Goal: Information Seeking & Learning: Learn about a topic

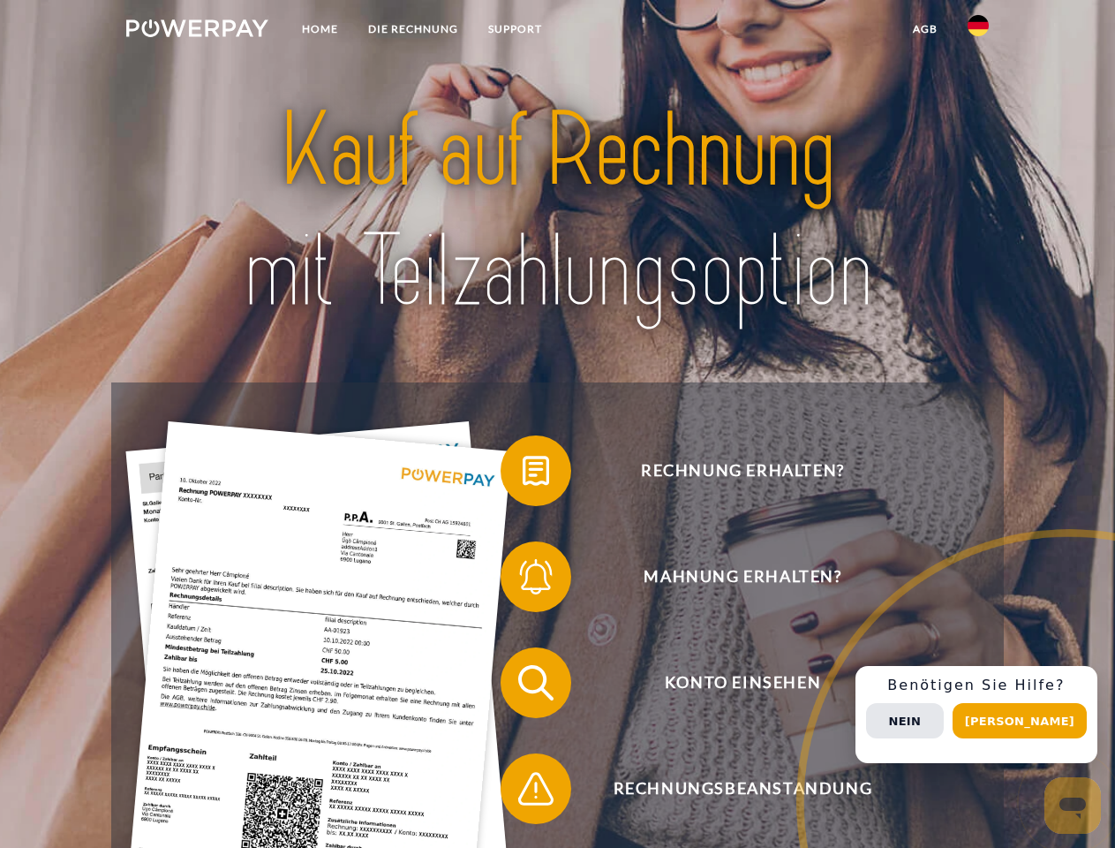
click at [197, 31] on img at bounding box center [197, 28] width 142 height 18
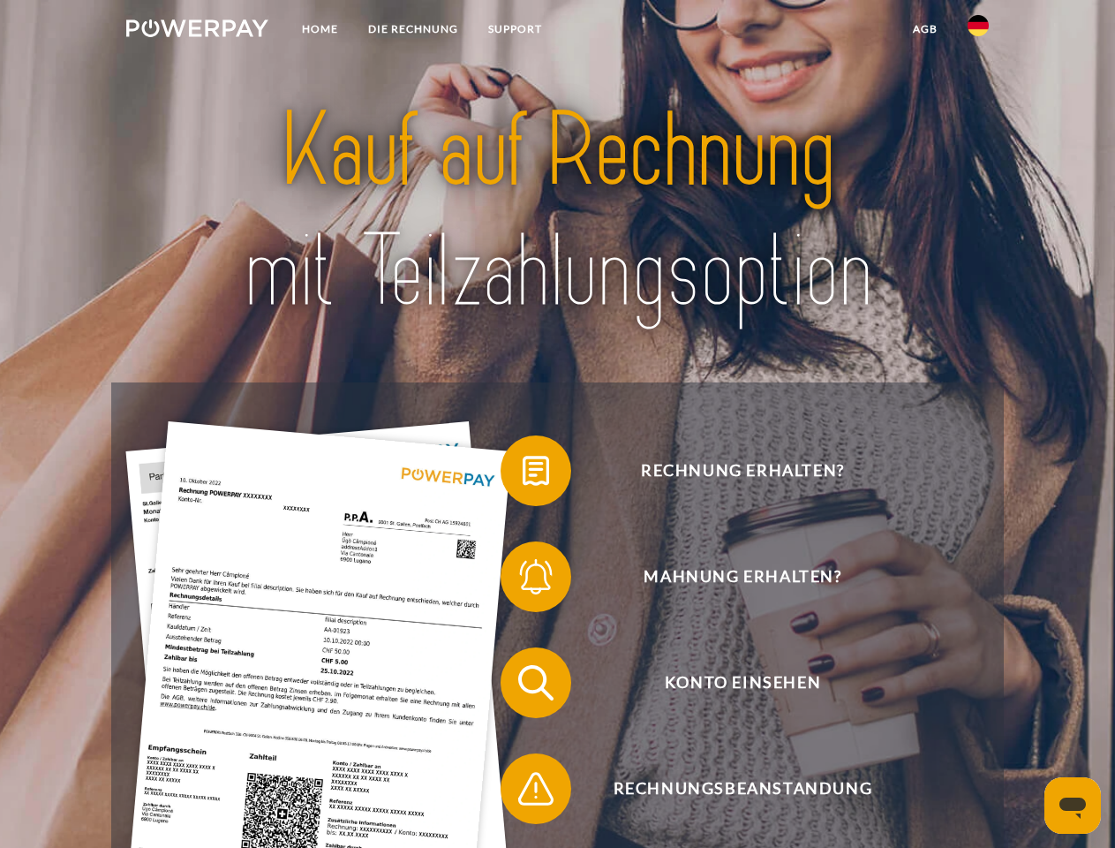
click at [978, 31] on img at bounding box center [978, 25] width 21 height 21
click at [925, 29] on link "agb" at bounding box center [925, 29] width 55 height 32
click at [523, 474] on span at bounding box center [509, 471] width 88 height 88
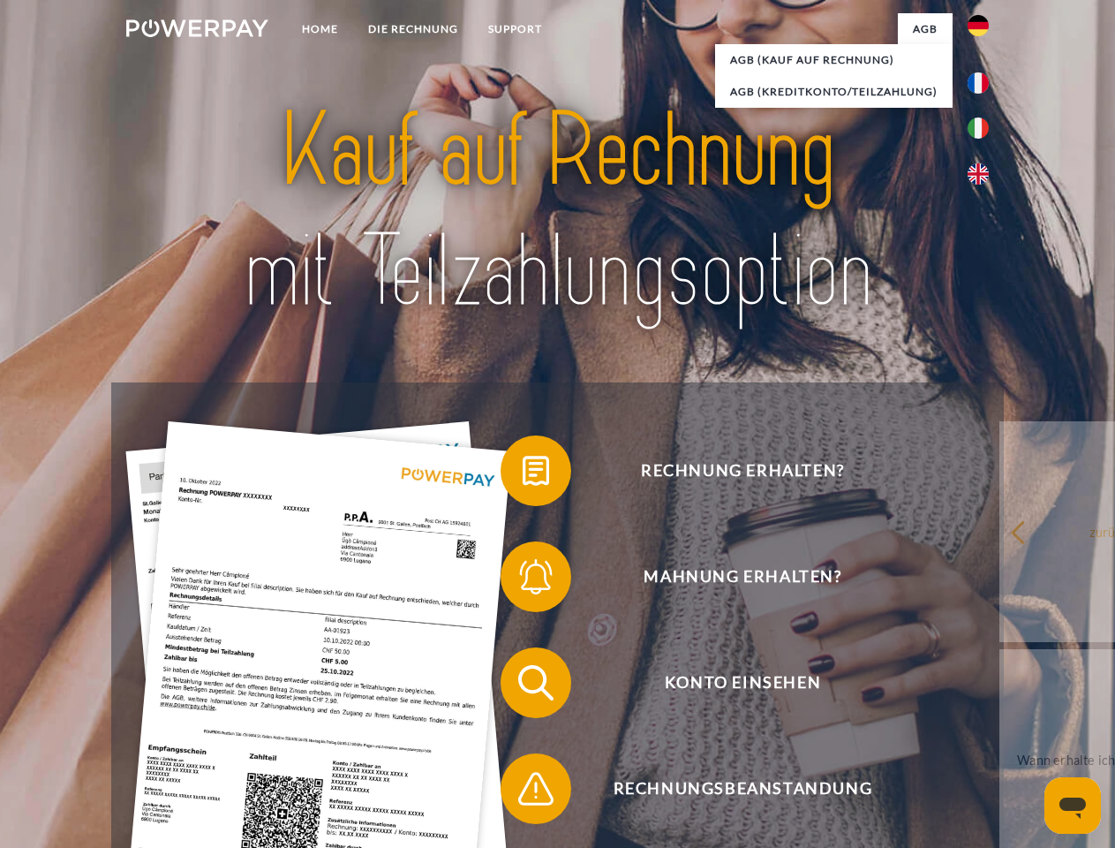
click at [523, 580] on div "Rechnung erhalten? Mahnung erhalten? Konto einsehen" at bounding box center [557, 735] width 892 height 706
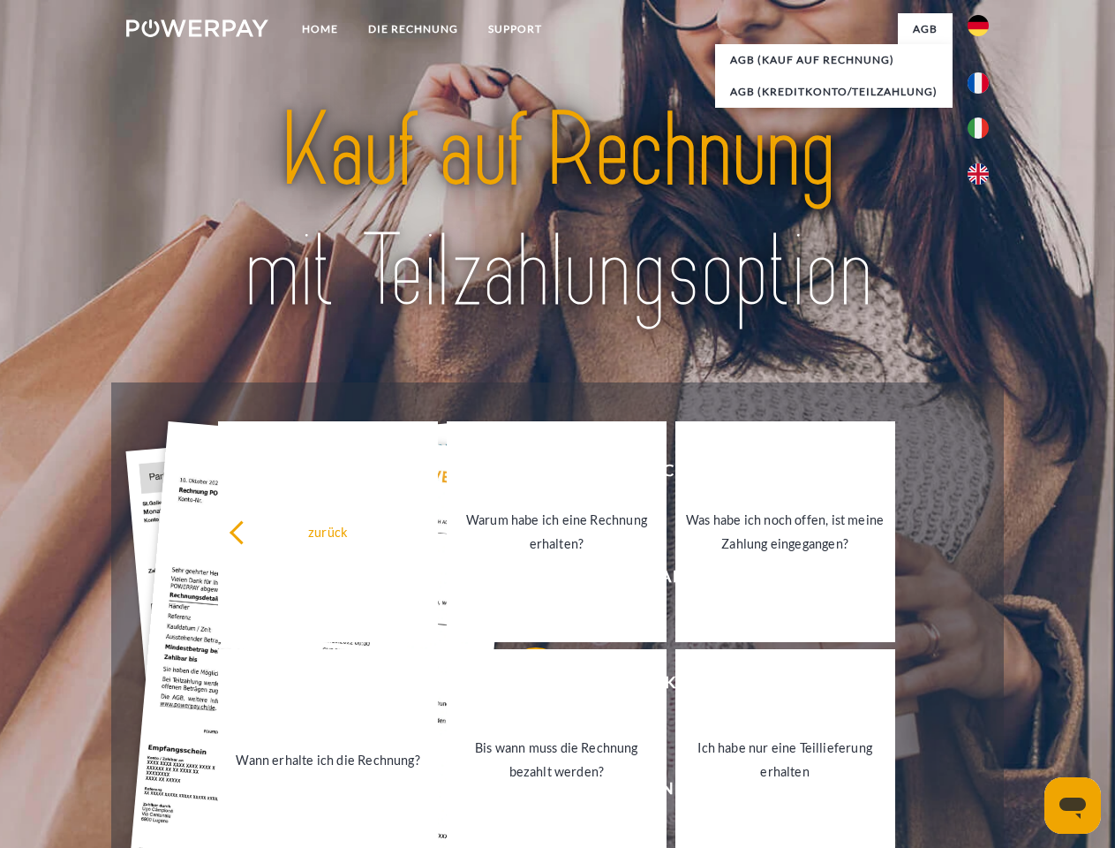
click at [523, 686] on link "Bis wann muss die Rechnung bezahlt werden?" at bounding box center [557, 759] width 220 height 221
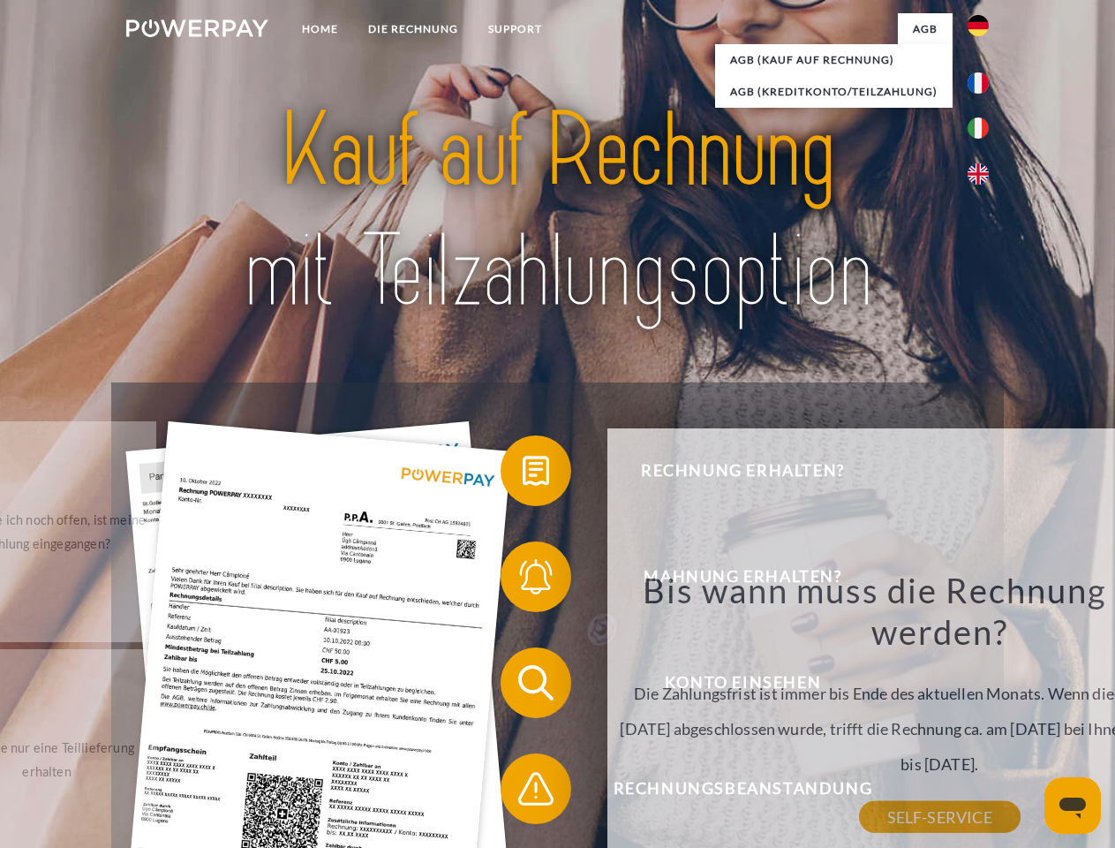
click at [617, 792] on div "Bis wann muss die Rechnung bezahlt werden? Die Zahlungsfrist ist immer bis Ende…" at bounding box center [939, 693] width 645 height 248
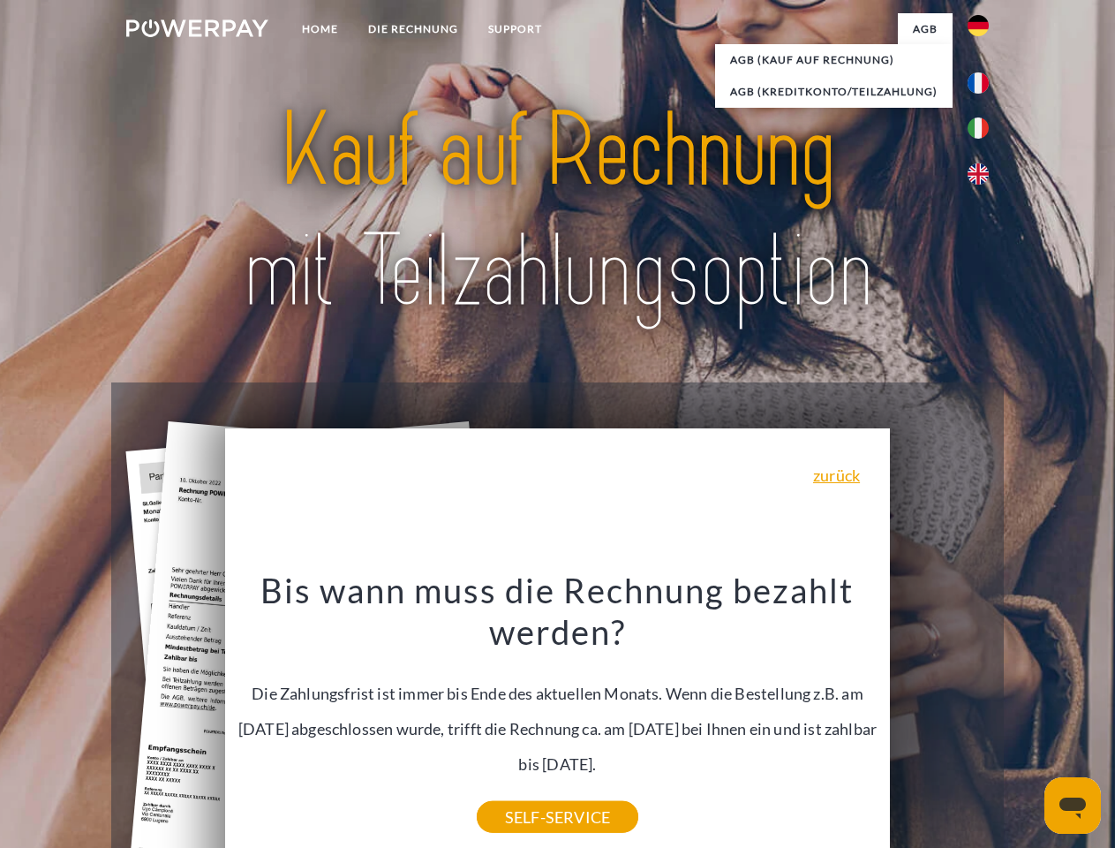
click at [983, 714] on div "Rechnung erhalten? Mahnung erhalten? Konto einsehen" at bounding box center [557, 735] width 892 height 706
click at [940, 718] on span "Konto einsehen" at bounding box center [742, 682] width 433 height 71
click at [1026, 721] on header "Home DIE RECHNUNG SUPPORT" at bounding box center [557, 609] width 1115 height 1219
